Goal: Information Seeking & Learning: Learn about a topic

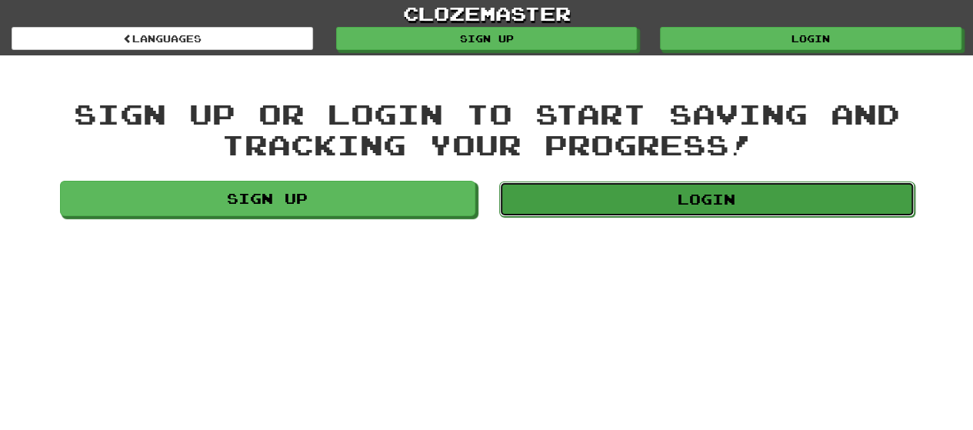
click at [613, 190] on link "Login" at bounding box center [706, 198] width 415 height 35
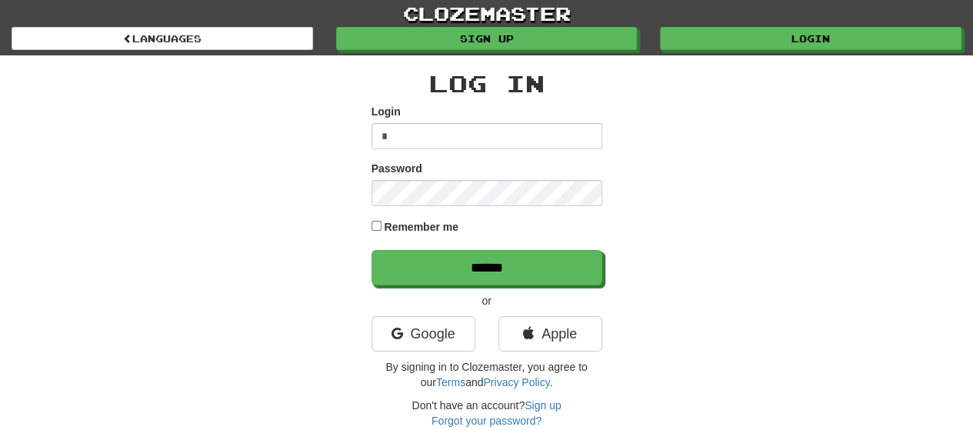
type input "**********"
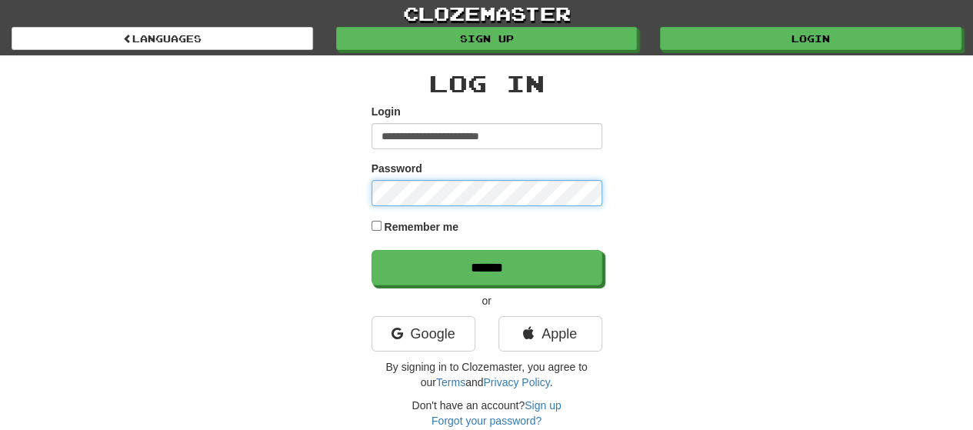
click at [371, 250] on input "******" at bounding box center [486, 267] width 231 height 35
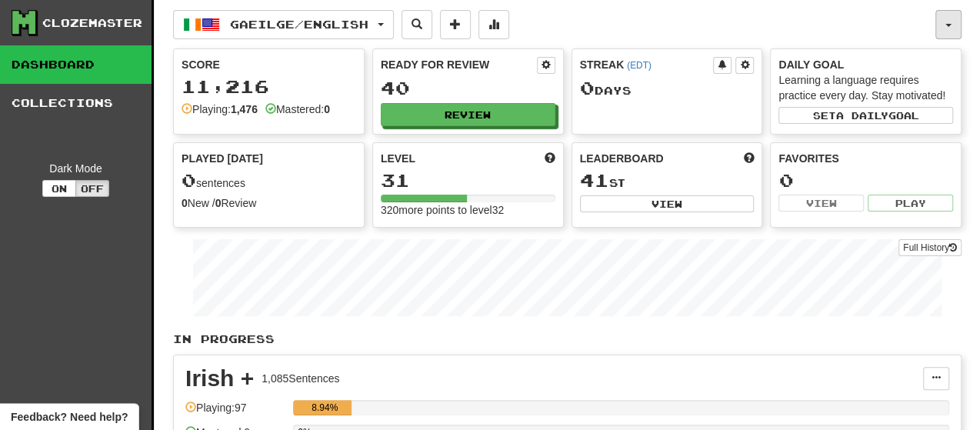
click at [946, 28] on button "button" at bounding box center [948, 24] width 26 height 29
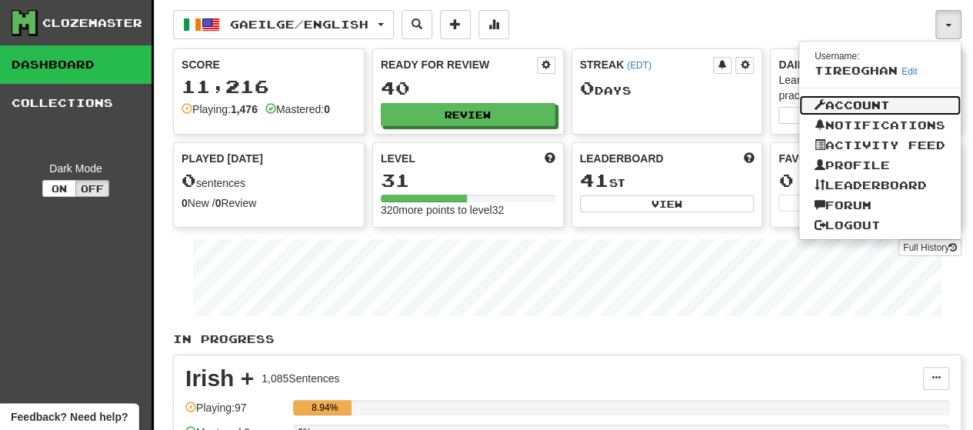
click at [863, 102] on link "Account" at bounding box center [879, 105] width 161 height 20
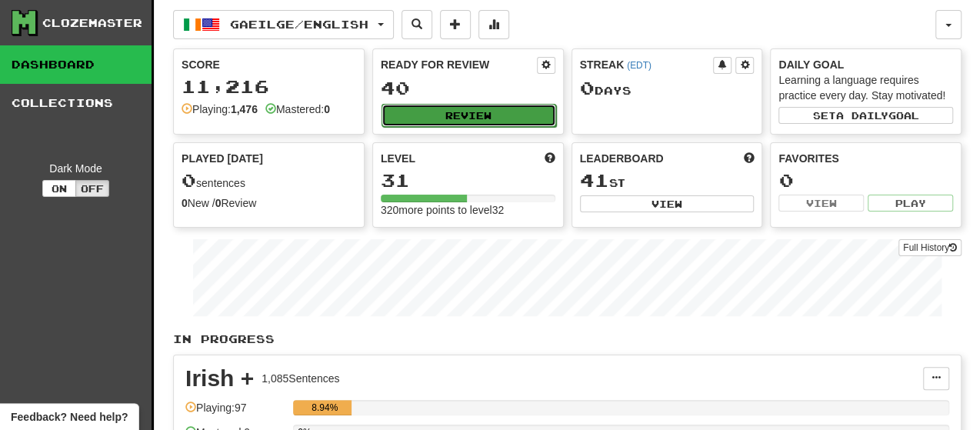
click at [451, 112] on button "Review" at bounding box center [468, 115] width 175 height 23
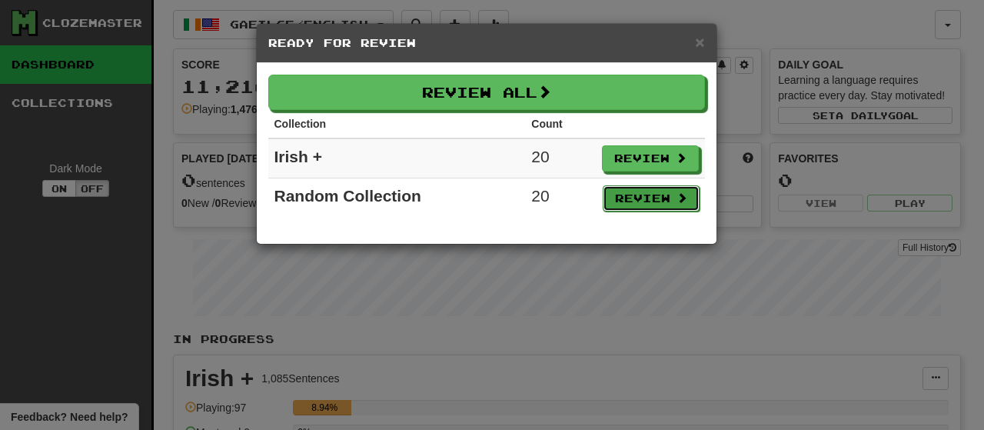
click at [650, 192] on button "Review" at bounding box center [651, 198] width 97 height 26
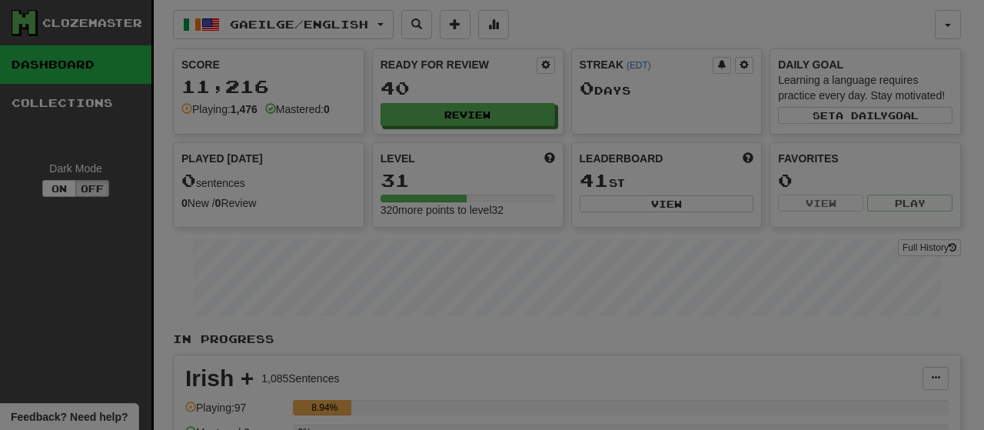
select select "***"
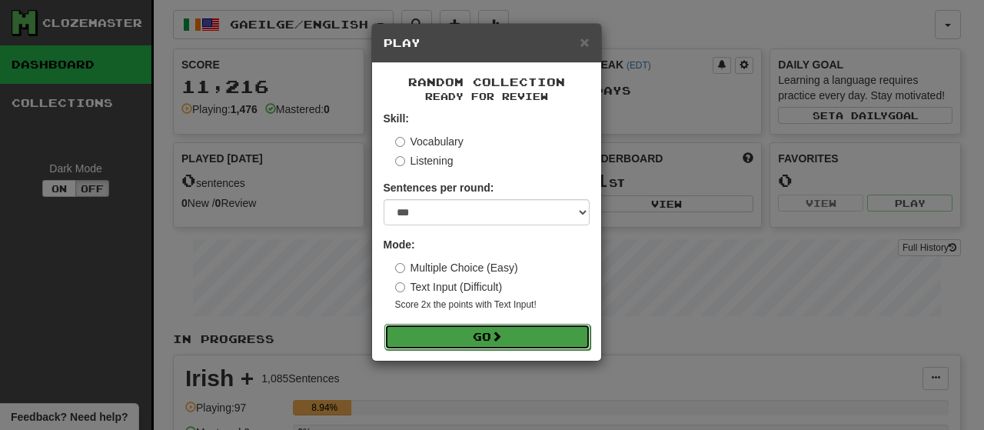
click at [483, 336] on button "Go" at bounding box center [487, 337] width 206 height 26
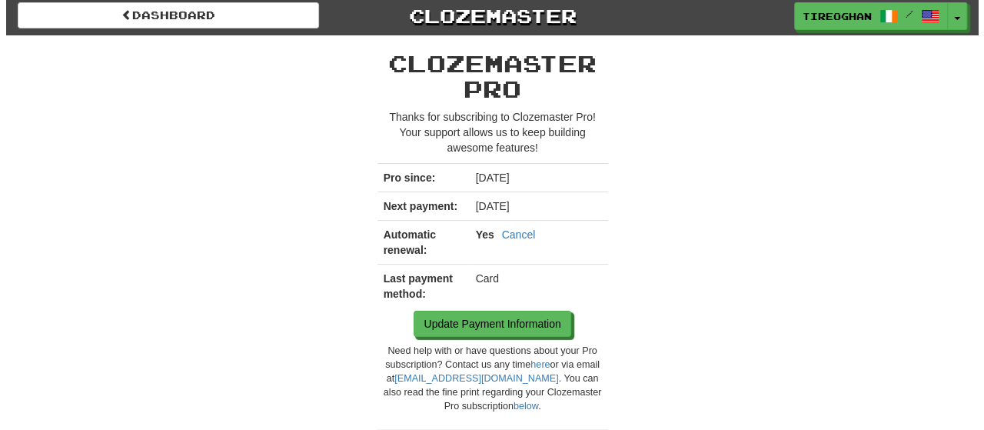
scroll to position [5, 0]
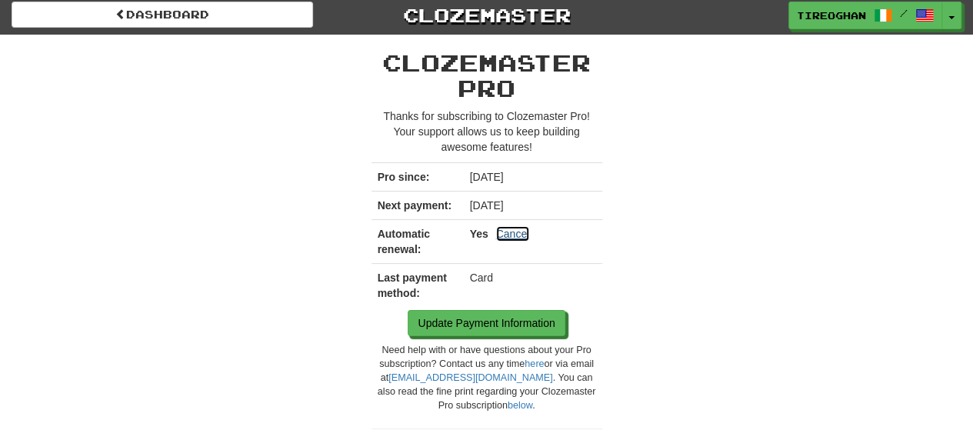
click at [514, 234] on link "Cancel" at bounding box center [513, 233] width 34 height 15
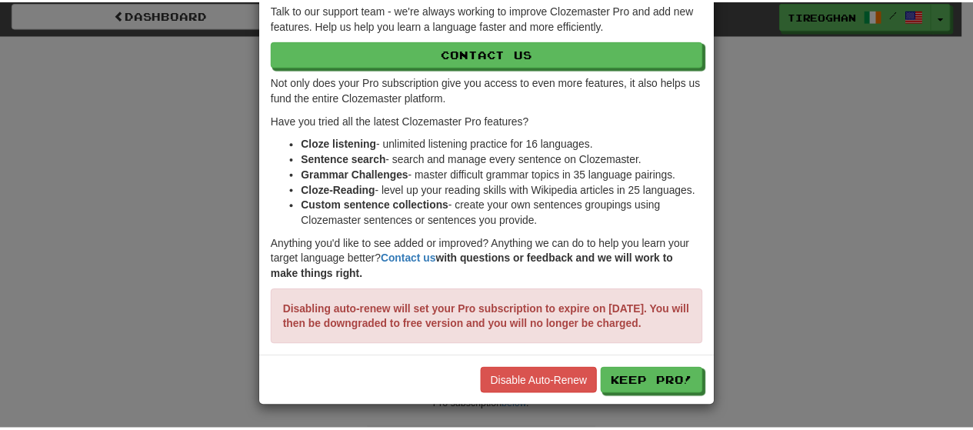
scroll to position [113, 0]
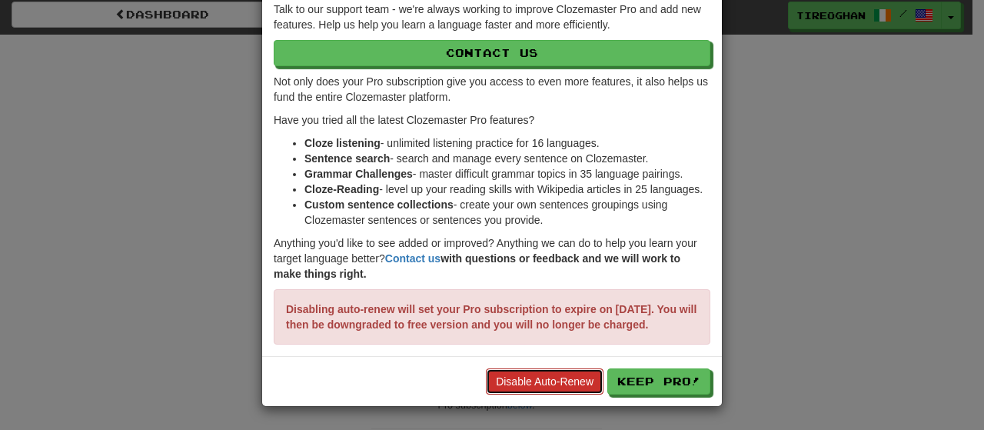
click at [554, 381] on link "Disable Auto-Renew" at bounding box center [545, 381] width 118 height 26
click at [833, 258] on div "× Disable Auto-Renew Didn't find what you were looking for? Let us help! Talk t…" at bounding box center [492, 215] width 984 height 430
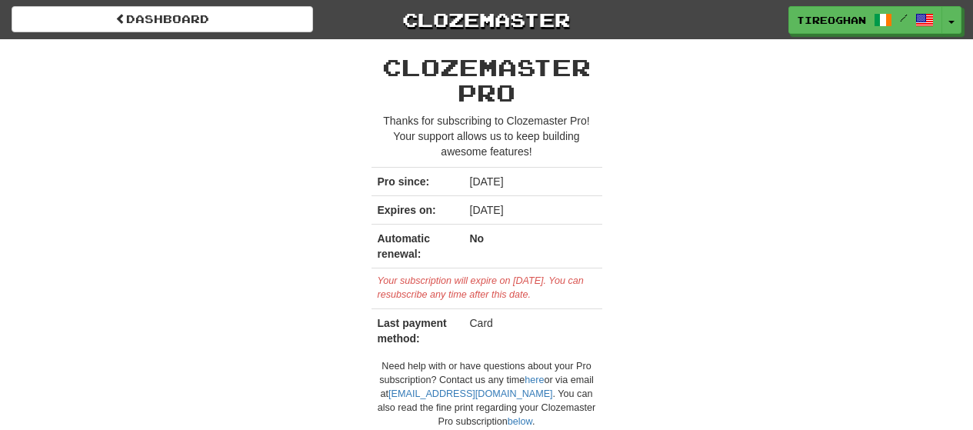
scroll to position [5, 0]
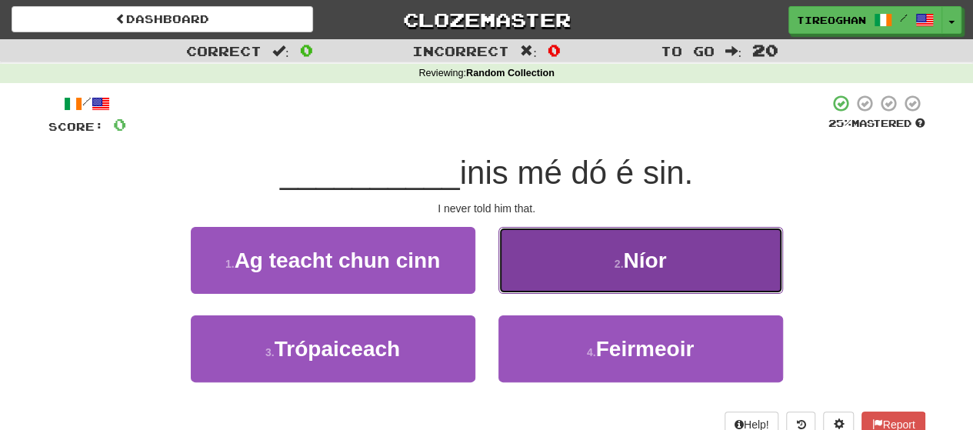
click at [605, 270] on button "2 . Níor" at bounding box center [640, 260] width 284 height 67
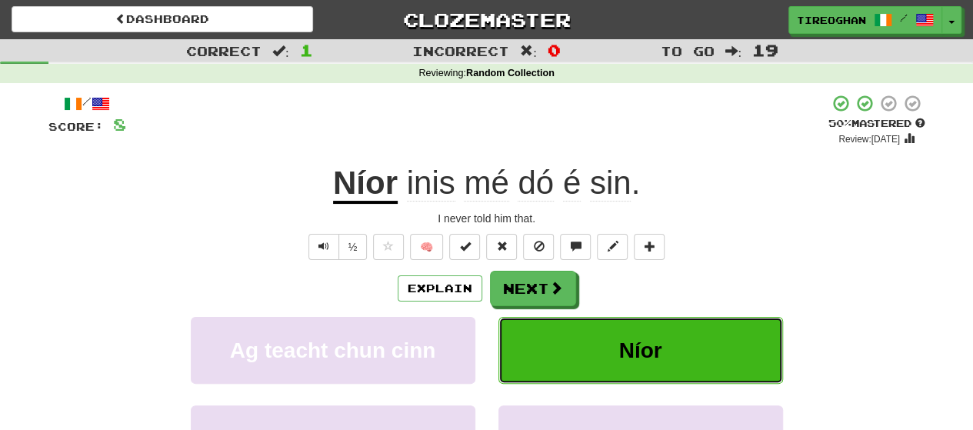
click at [574, 345] on button "Níor" at bounding box center [640, 350] width 284 height 67
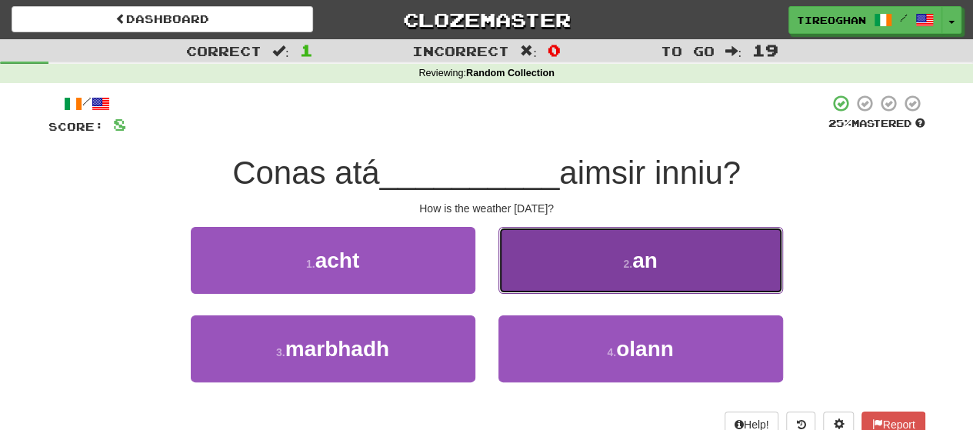
click at [594, 281] on button "2 . an" at bounding box center [640, 260] width 284 height 67
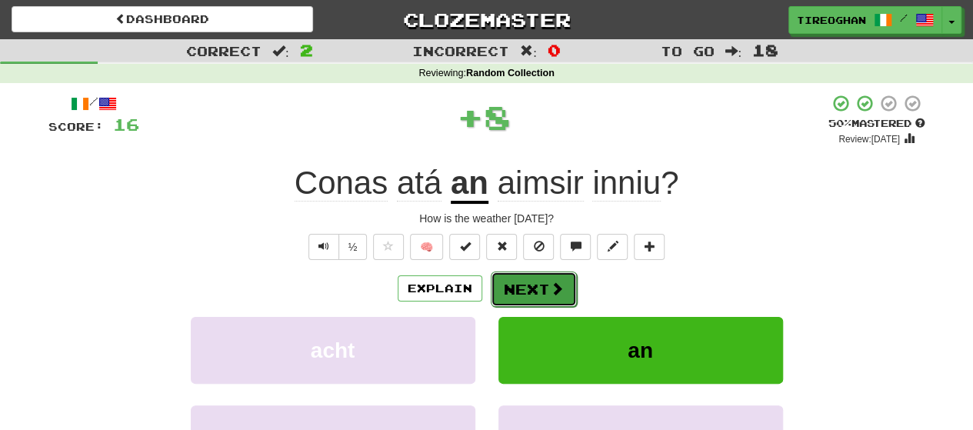
click at [529, 289] on button "Next" at bounding box center [534, 288] width 86 height 35
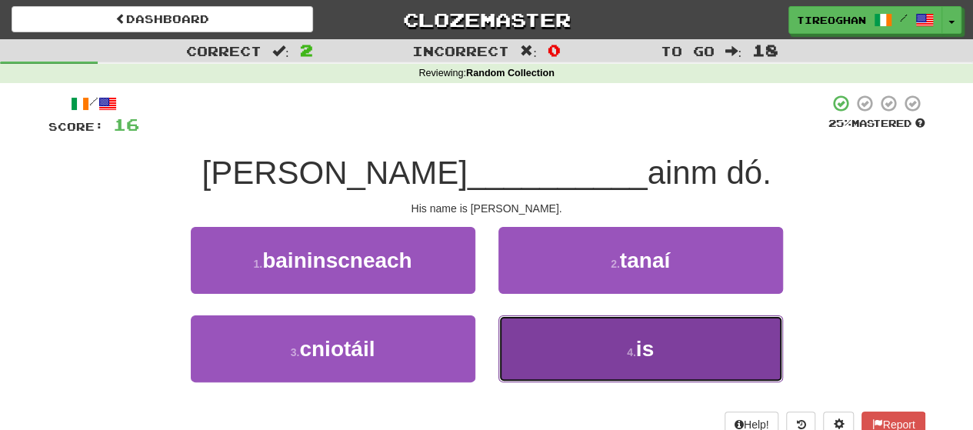
click at [567, 346] on button "4 . is" at bounding box center [640, 348] width 284 height 67
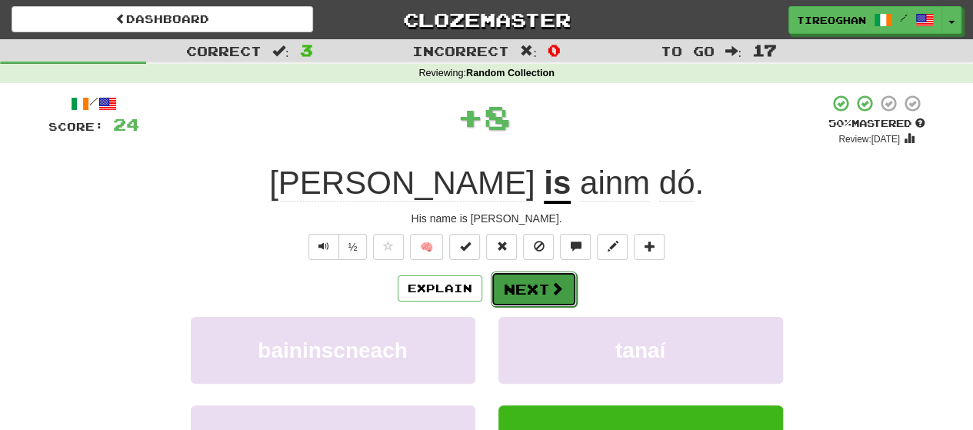
click at [525, 291] on button "Next" at bounding box center [534, 288] width 86 height 35
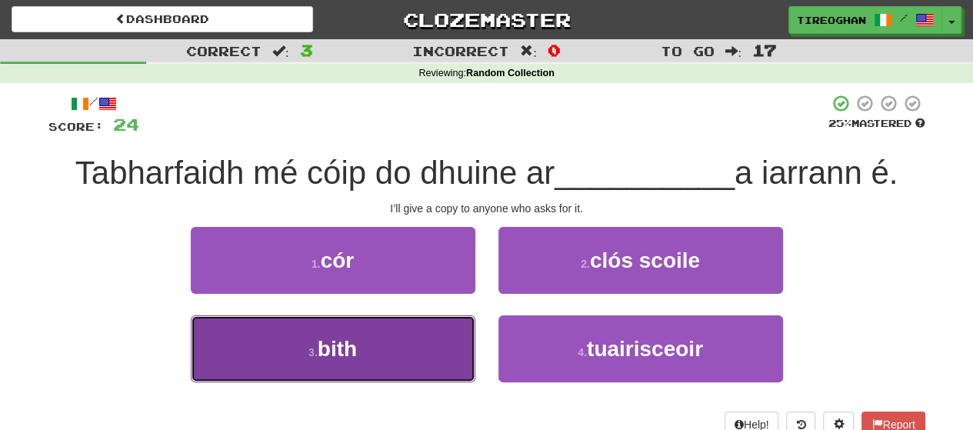
click at [371, 353] on button "3 . bith" at bounding box center [333, 348] width 284 height 67
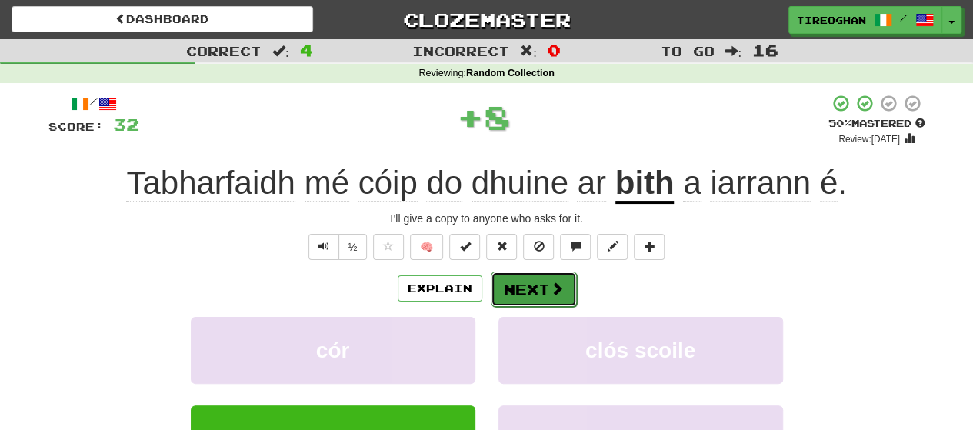
click at [535, 291] on button "Next" at bounding box center [534, 288] width 86 height 35
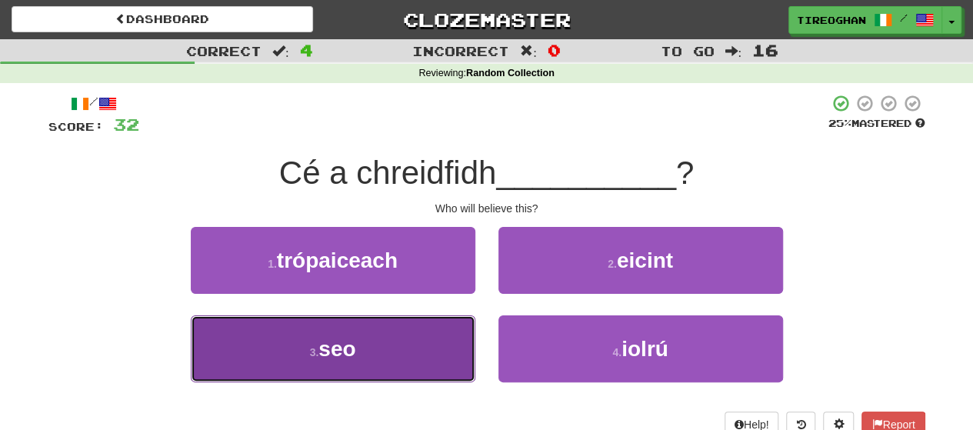
click at [428, 353] on button "3 . seo" at bounding box center [333, 348] width 284 height 67
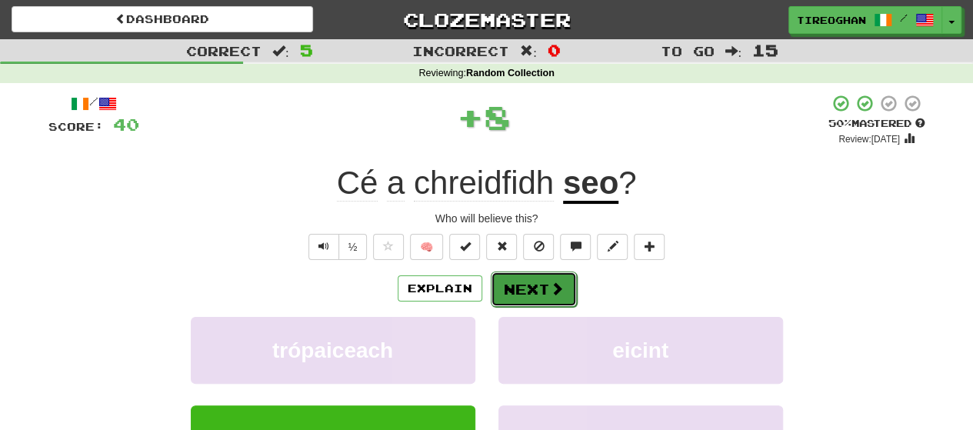
click at [520, 282] on button "Next" at bounding box center [534, 288] width 86 height 35
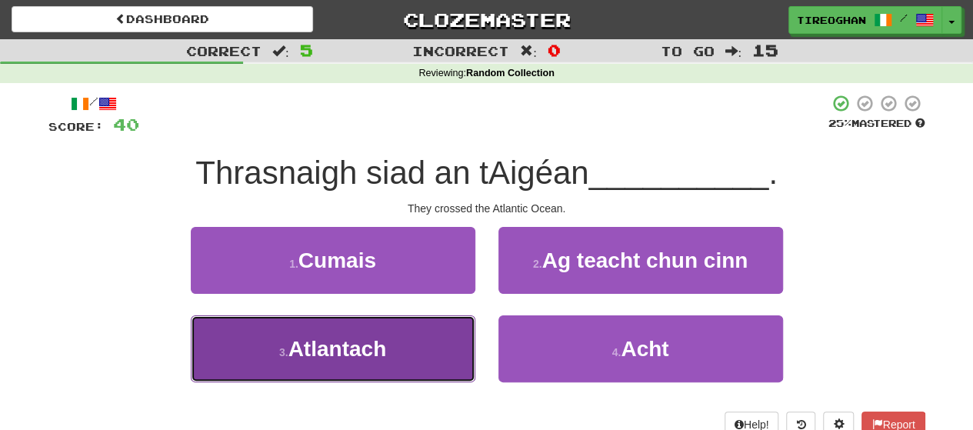
click at [417, 347] on button "3 . Atlantach" at bounding box center [333, 348] width 284 height 67
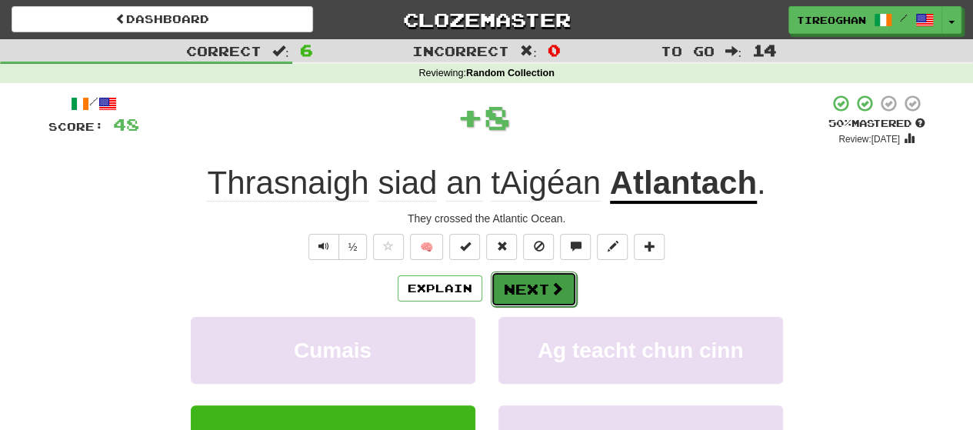
click at [566, 282] on button "Next" at bounding box center [534, 288] width 86 height 35
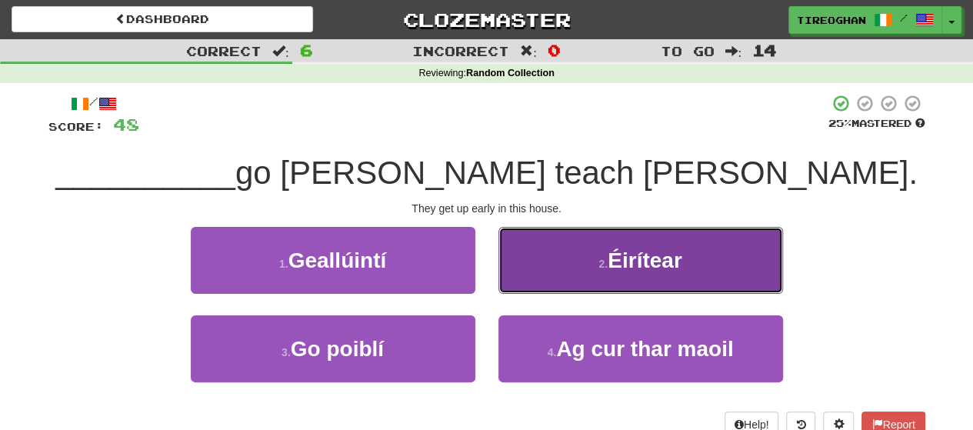
click at [626, 271] on span "Éirítear" at bounding box center [644, 260] width 75 height 24
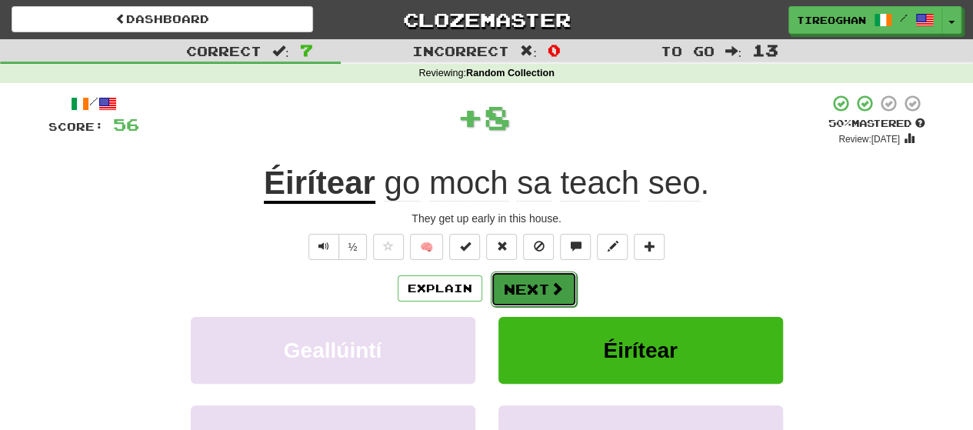
click at [544, 279] on button "Next" at bounding box center [534, 288] width 86 height 35
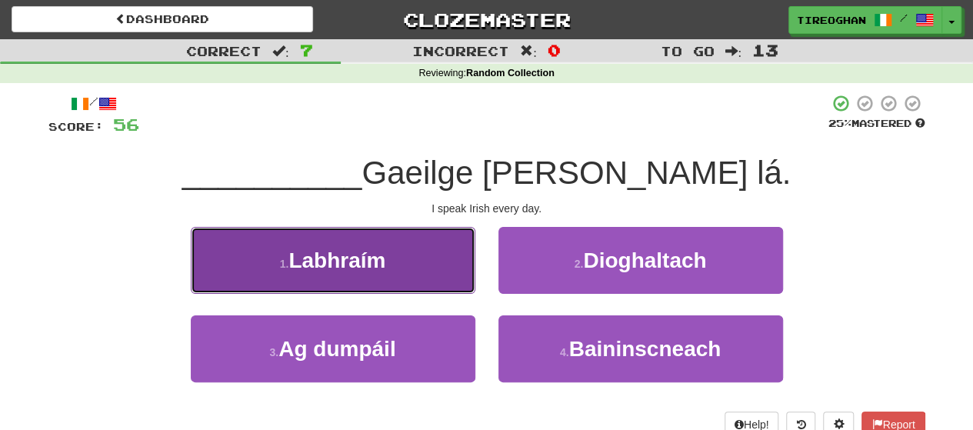
click at [411, 267] on button "1 . Labhraím" at bounding box center [333, 260] width 284 height 67
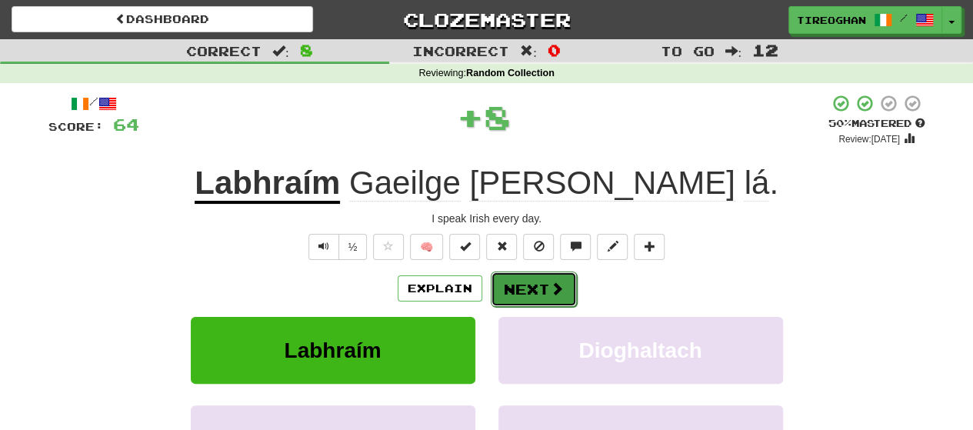
click at [544, 300] on button "Next" at bounding box center [534, 288] width 86 height 35
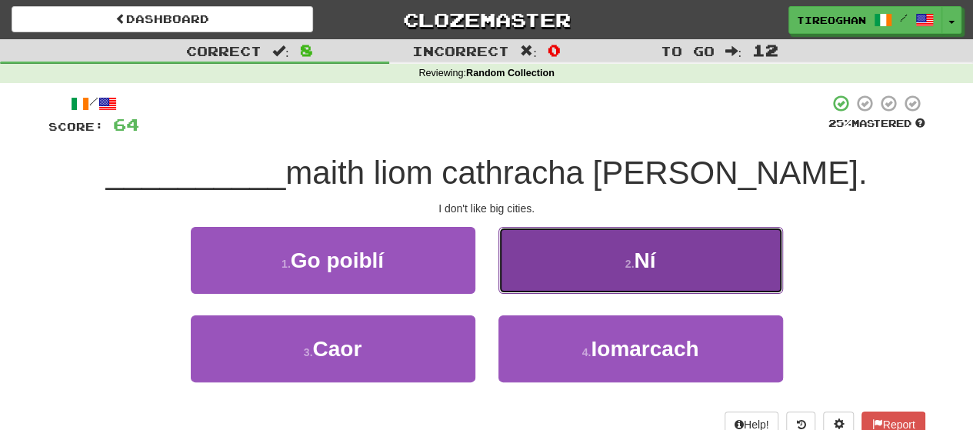
click at [589, 282] on button "2 . Ní" at bounding box center [640, 260] width 284 height 67
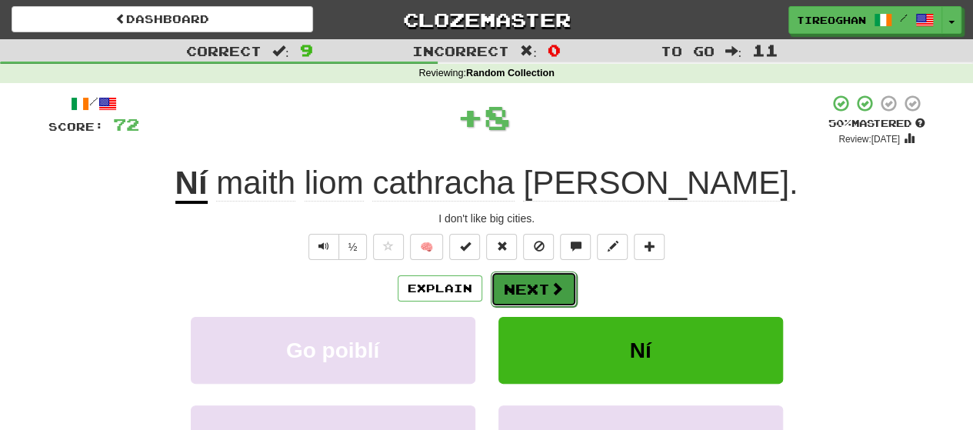
click at [544, 290] on button "Next" at bounding box center [534, 288] width 86 height 35
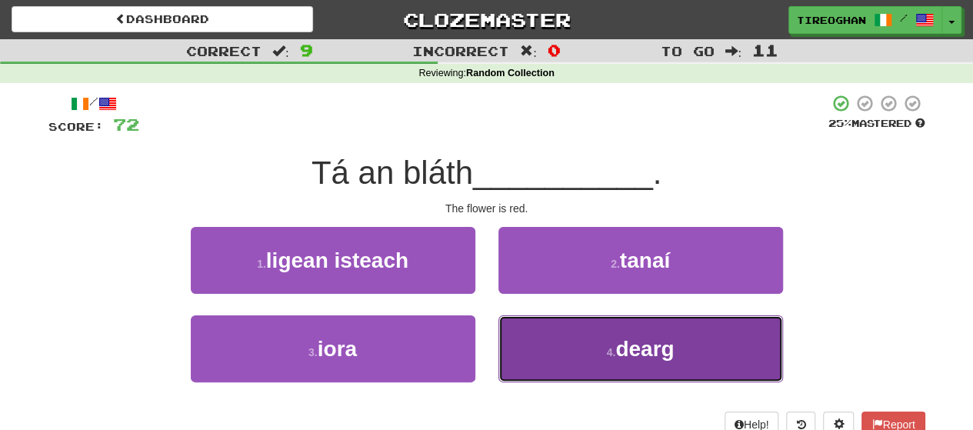
click at [563, 349] on button "4 . dearg" at bounding box center [640, 348] width 284 height 67
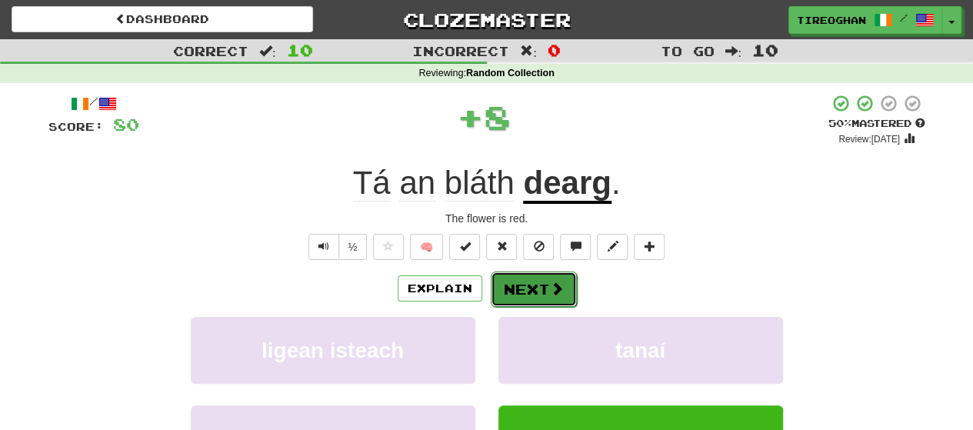
click at [530, 285] on button "Next" at bounding box center [534, 288] width 86 height 35
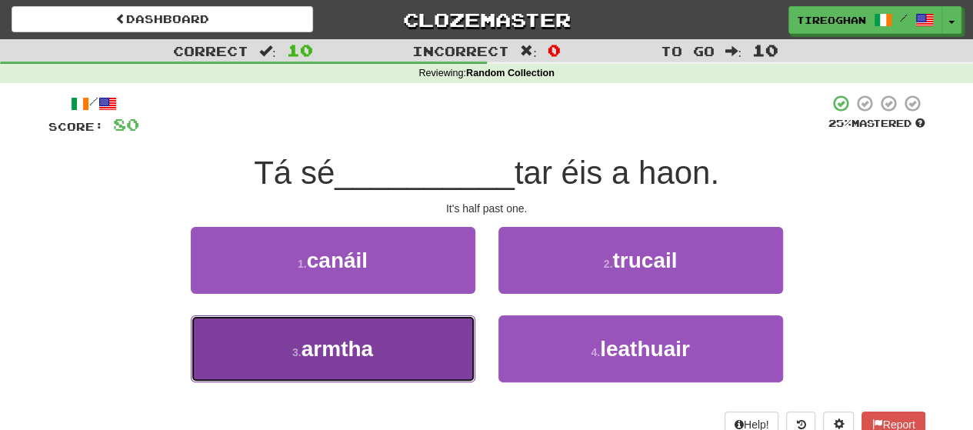
click at [384, 336] on button "3 . armtha" at bounding box center [333, 348] width 284 height 67
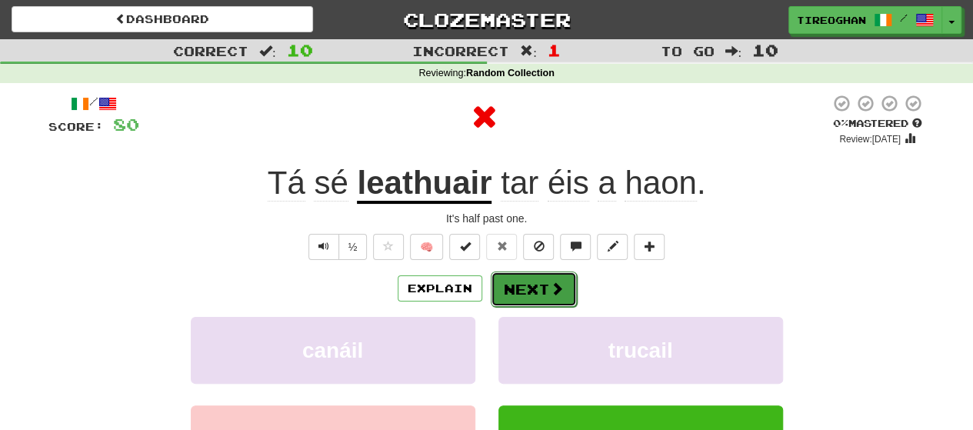
click at [534, 284] on button "Next" at bounding box center [534, 288] width 86 height 35
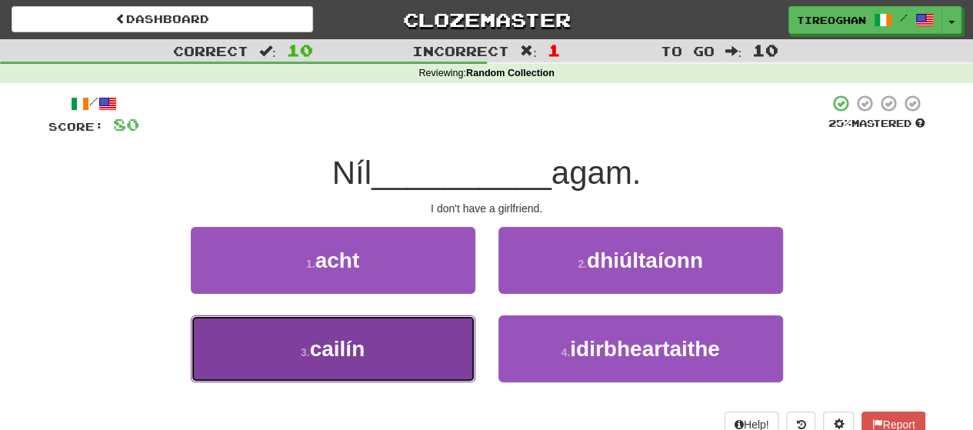
click at [395, 365] on button "3 . cailín" at bounding box center [333, 348] width 284 height 67
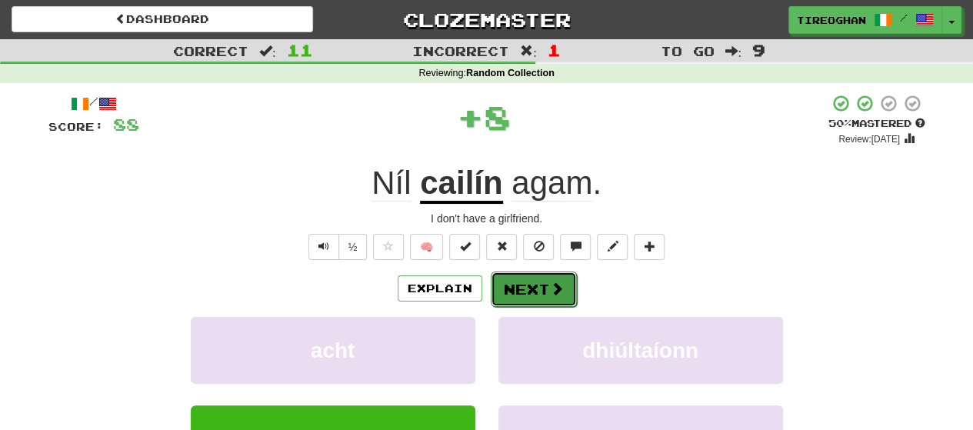
click at [523, 287] on button "Next" at bounding box center [534, 288] width 86 height 35
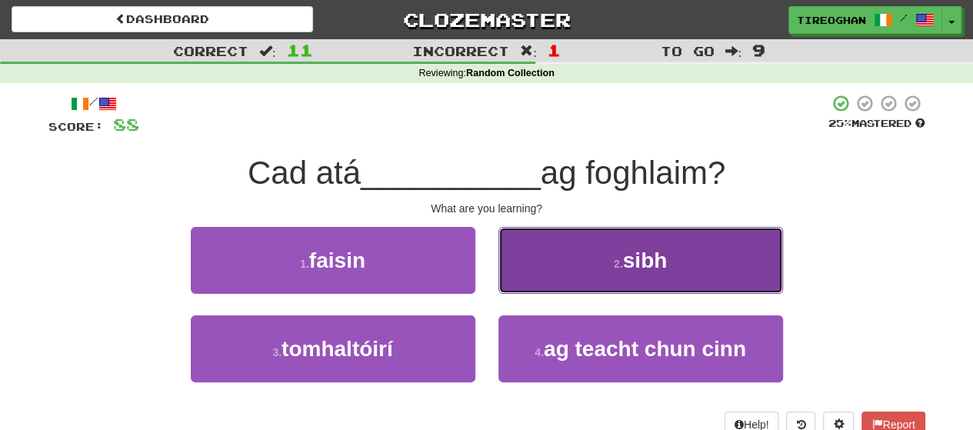
click at [575, 248] on button "2 . sibh" at bounding box center [640, 260] width 284 height 67
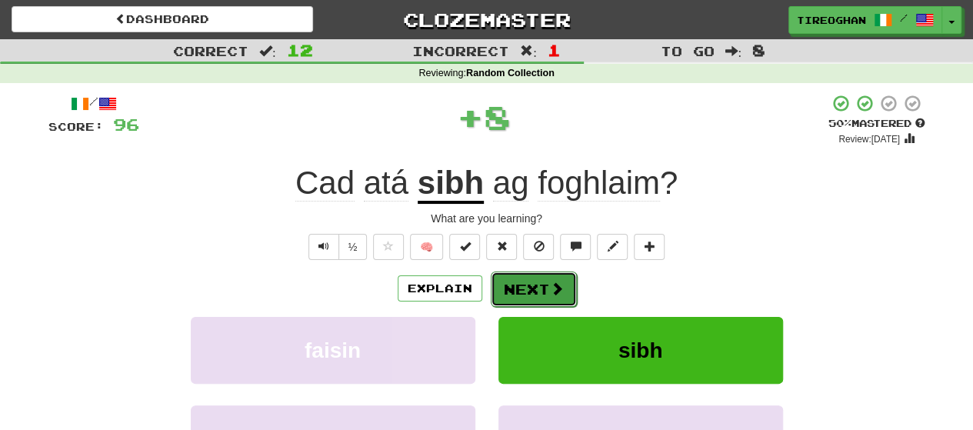
click at [527, 291] on button "Next" at bounding box center [534, 288] width 86 height 35
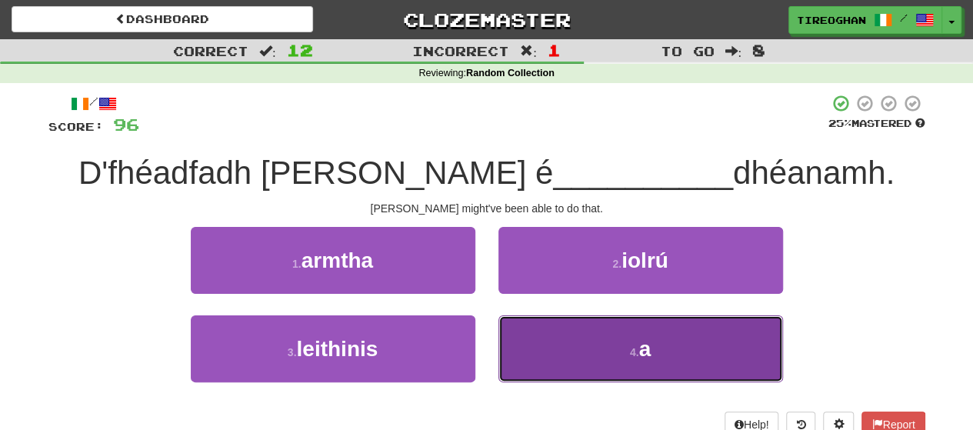
click at [587, 334] on button "4 . a" at bounding box center [640, 348] width 284 height 67
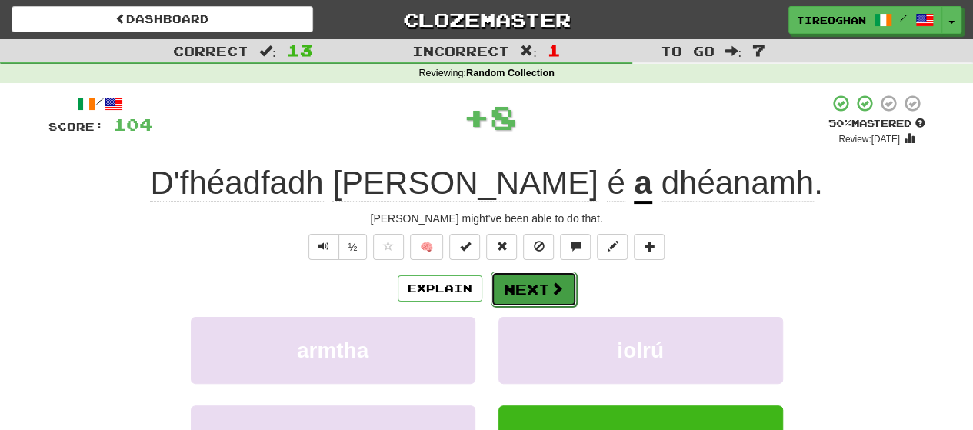
click at [537, 291] on button "Next" at bounding box center [534, 288] width 86 height 35
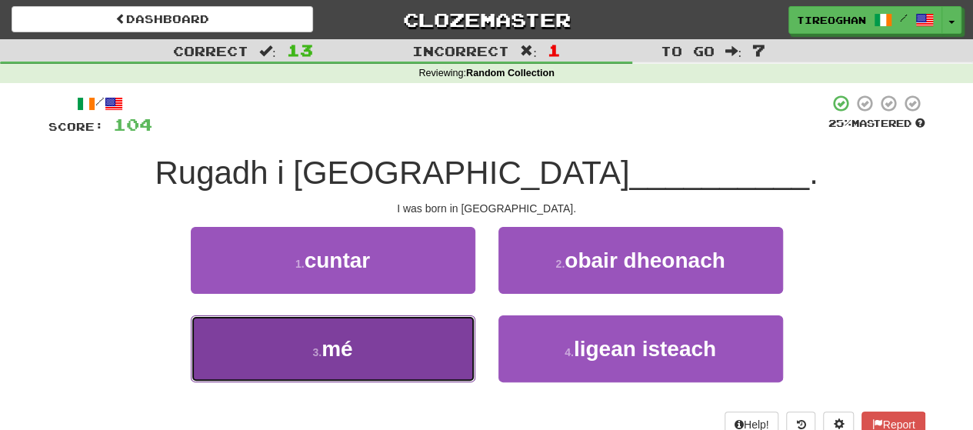
click at [349, 360] on button "3 . mé" at bounding box center [333, 348] width 284 height 67
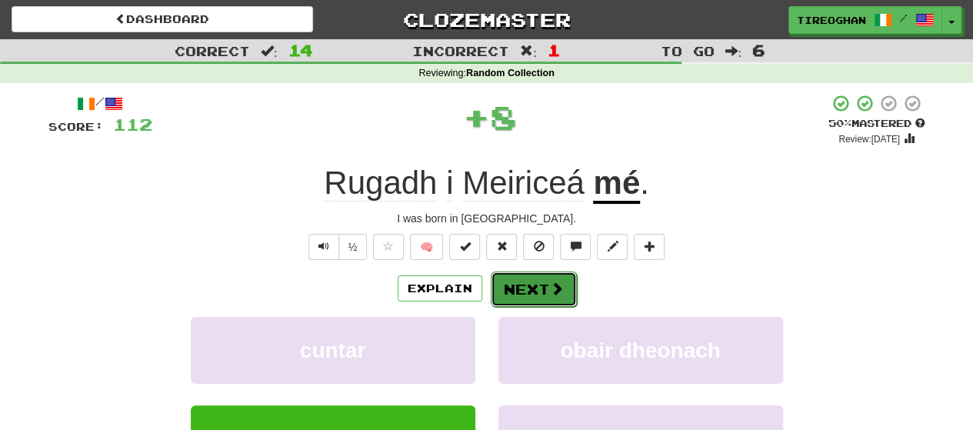
click at [520, 284] on button "Next" at bounding box center [534, 288] width 86 height 35
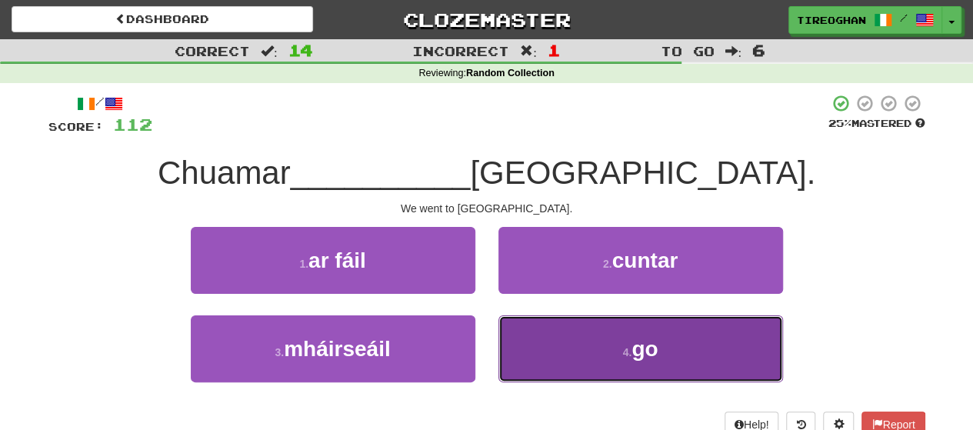
click at [623, 364] on button "4 . go" at bounding box center [640, 348] width 284 height 67
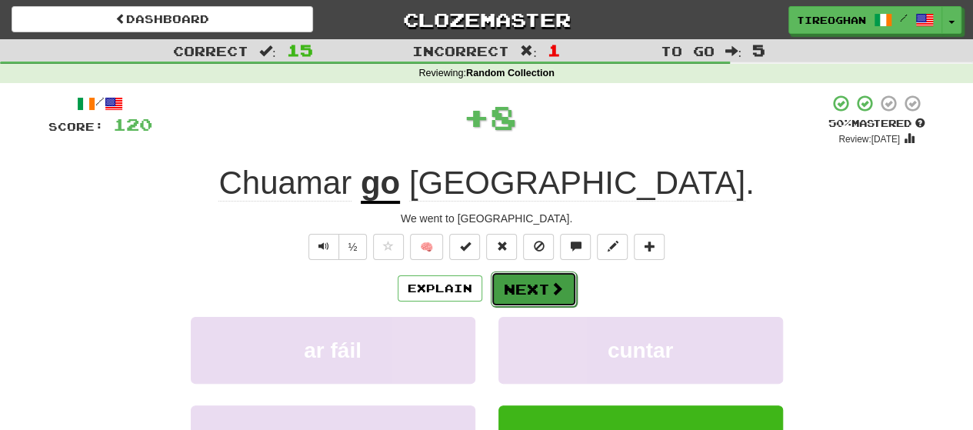
click at [519, 282] on button "Next" at bounding box center [534, 288] width 86 height 35
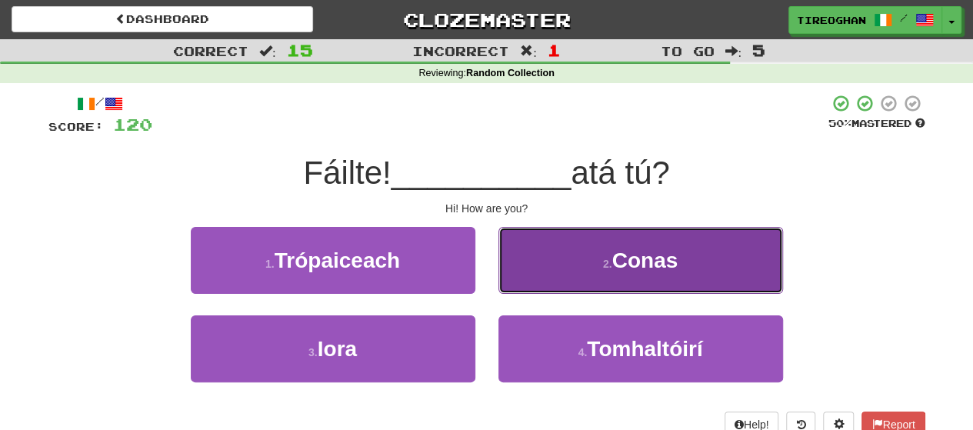
click at [609, 286] on button "2 . Conas" at bounding box center [640, 260] width 284 height 67
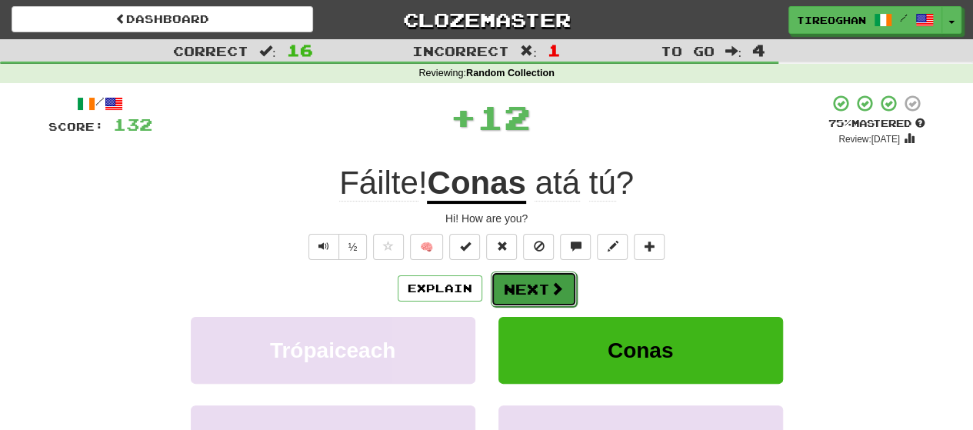
click at [544, 294] on button "Next" at bounding box center [534, 288] width 86 height 35
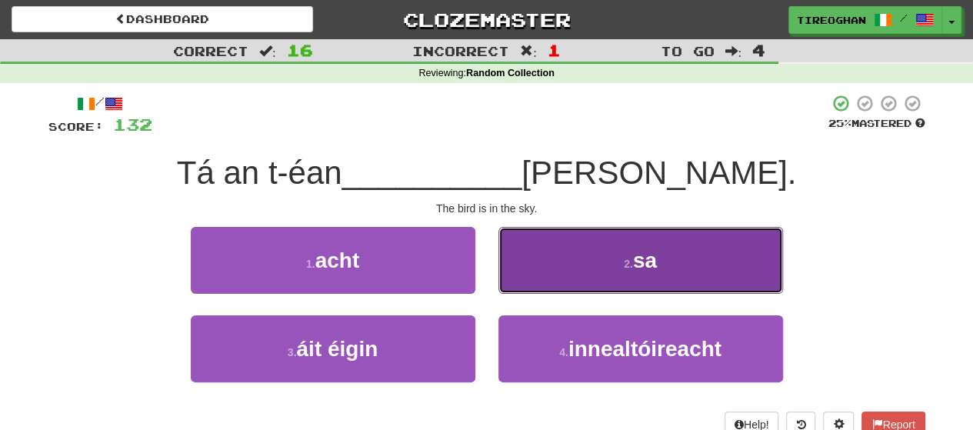
click at [583, 268] on button "2 . sa" at bounding box center [640, 260] width 284 height 67
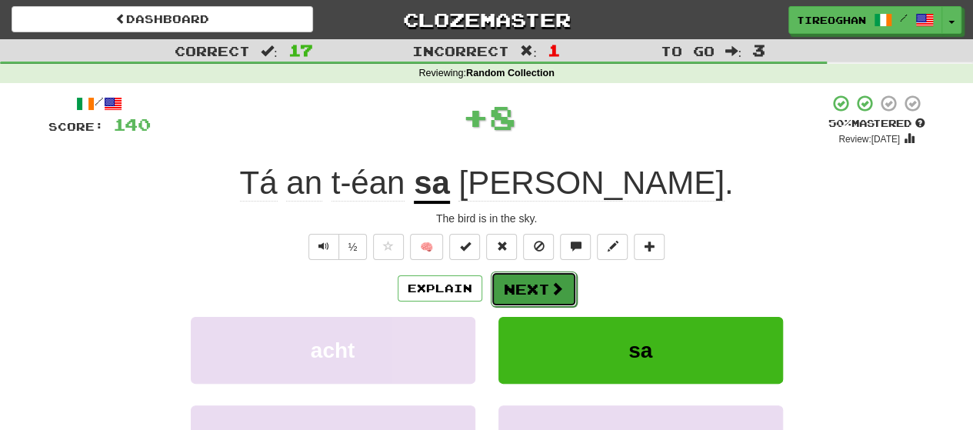
click at [527, 275] on button "Next" at bounding box center [534, 288] width 86 height 35
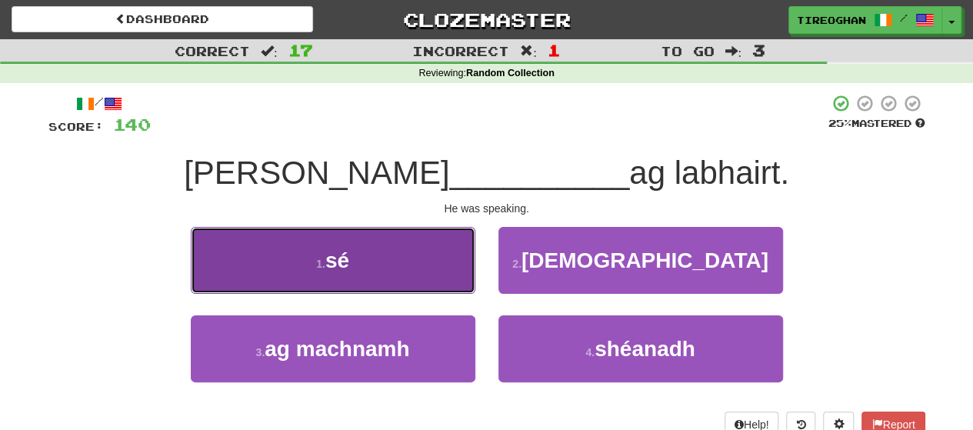
click at [419, 281] on button "1 . sé" at bounding box center [333, 260] width 284 height 67
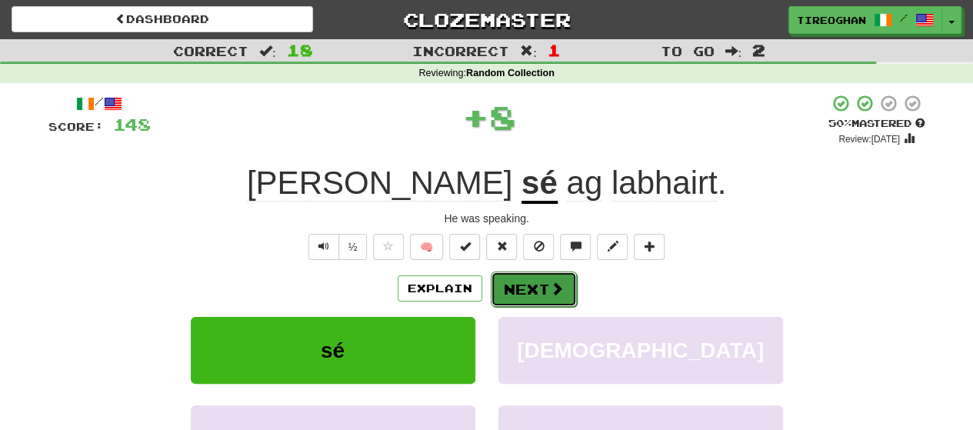
click at [513, 290] on button "Next" at bounding box center [534, 288] width 86 height 35
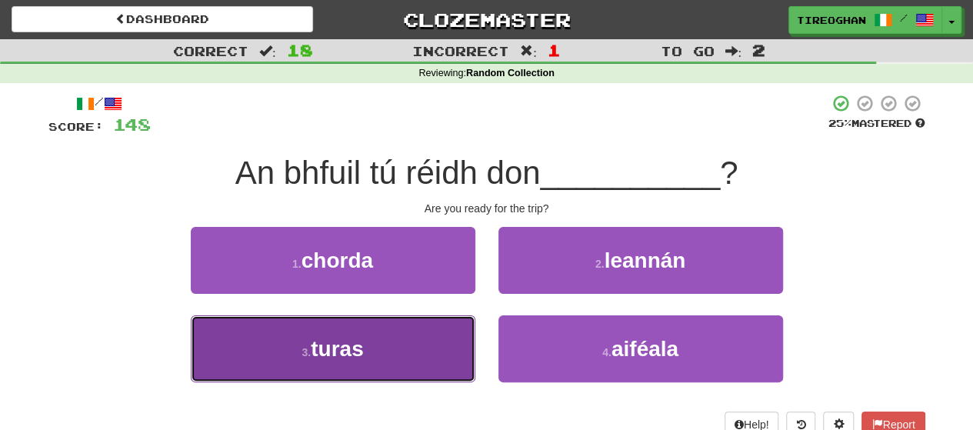
click at [337, 373] on button "3 . turas" at bounding box center [333, 348] width 284 height 67
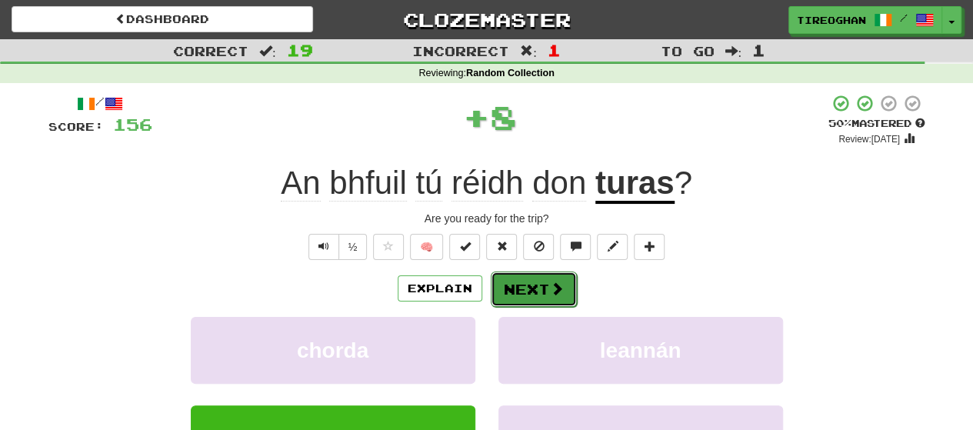
click at [537, 298] on button "Next" at bounding box center [534, 288] width 86 height 35
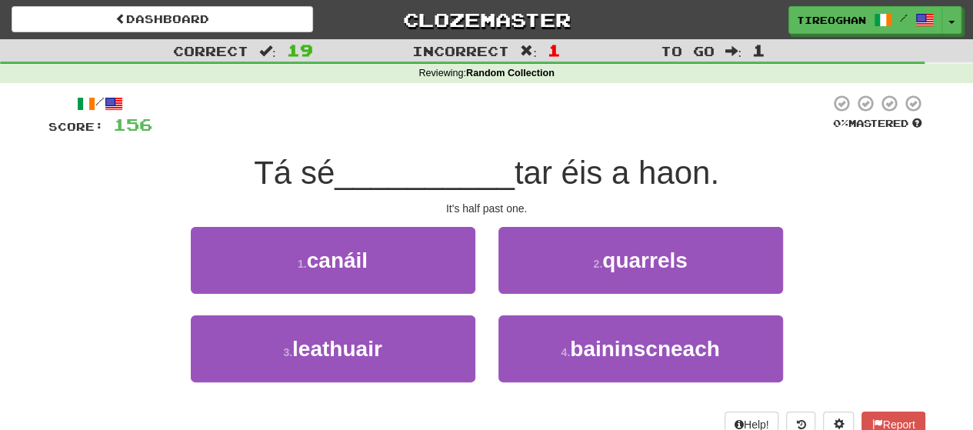
click at [411, 384] on div "3 . leathuair" at bounding box center [333, 359] width 308 height 88
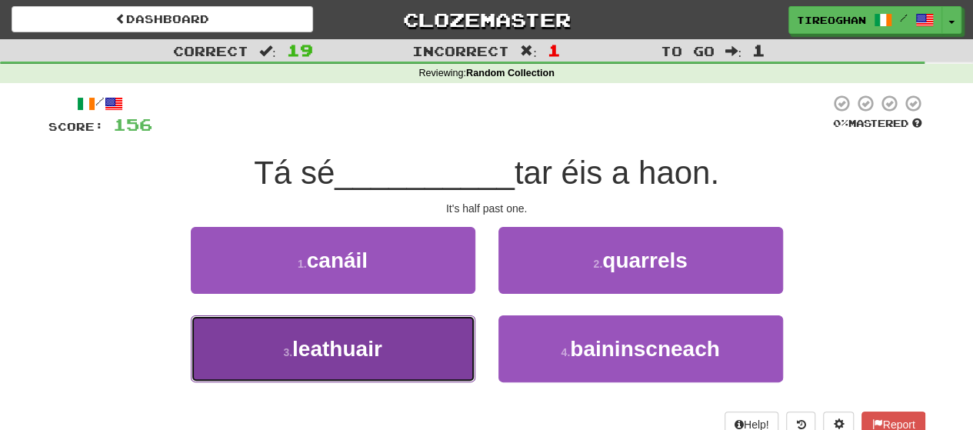
click at [424, 362] on button "3 . leathuair" at bounding box center [333, 348] width 284 height 67
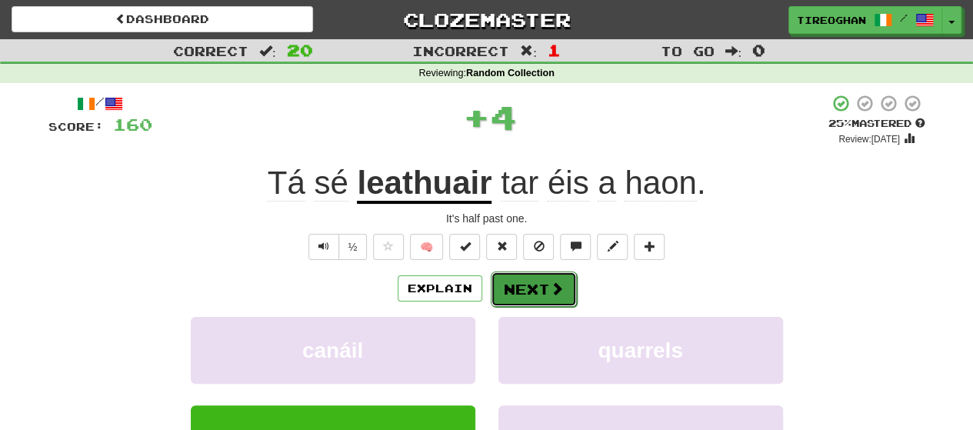
click at [540, 299] on button "Next" at bounding box center [534, 288] width 86 height 35
